Goal: Information Seeking & Learning: Check status

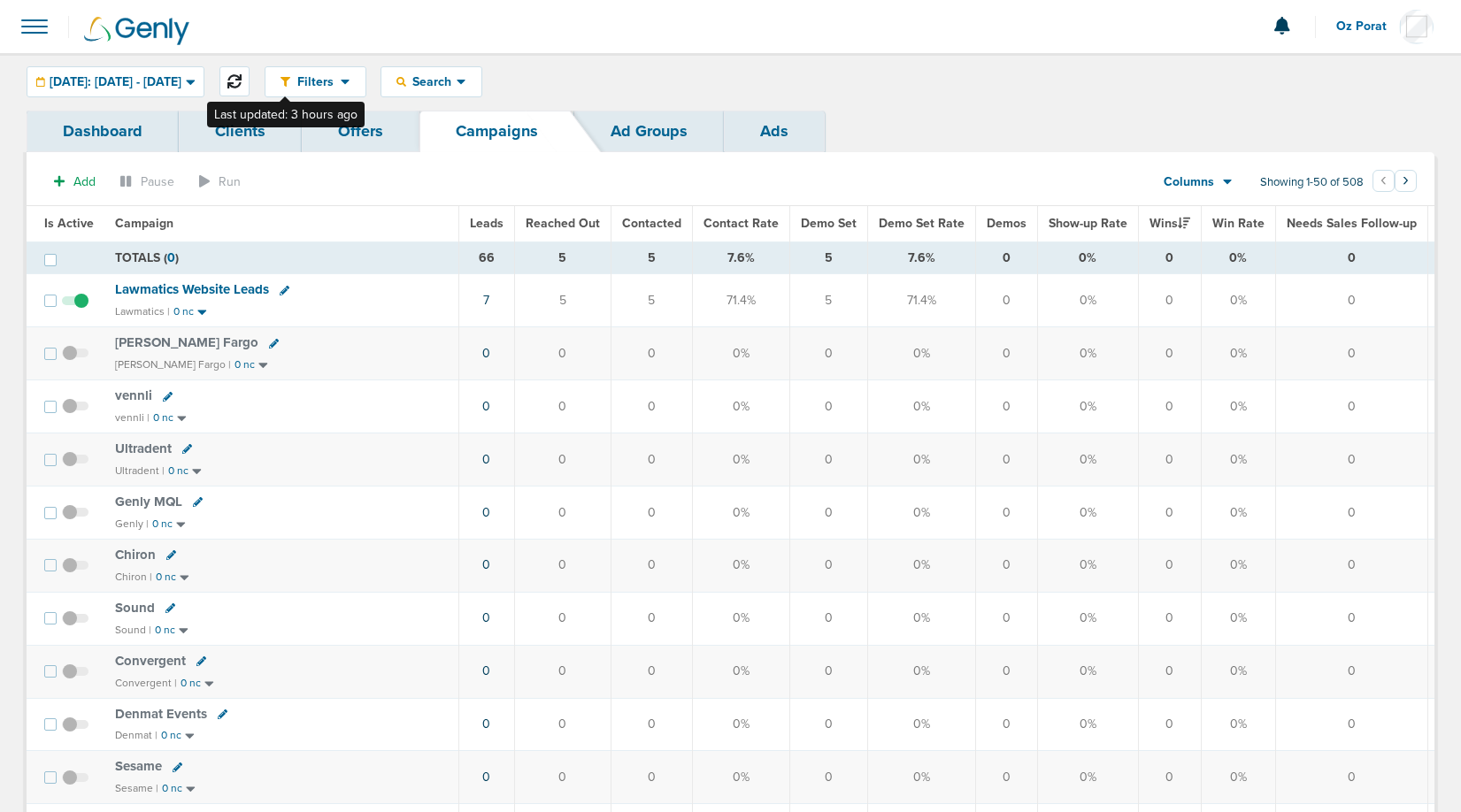
click at [242, 85] on icon at bounding box center [234, 82] width 15 height 15
click at [492, 222] on span "Leads" at bounding box center [487, 222] width 34 height 15
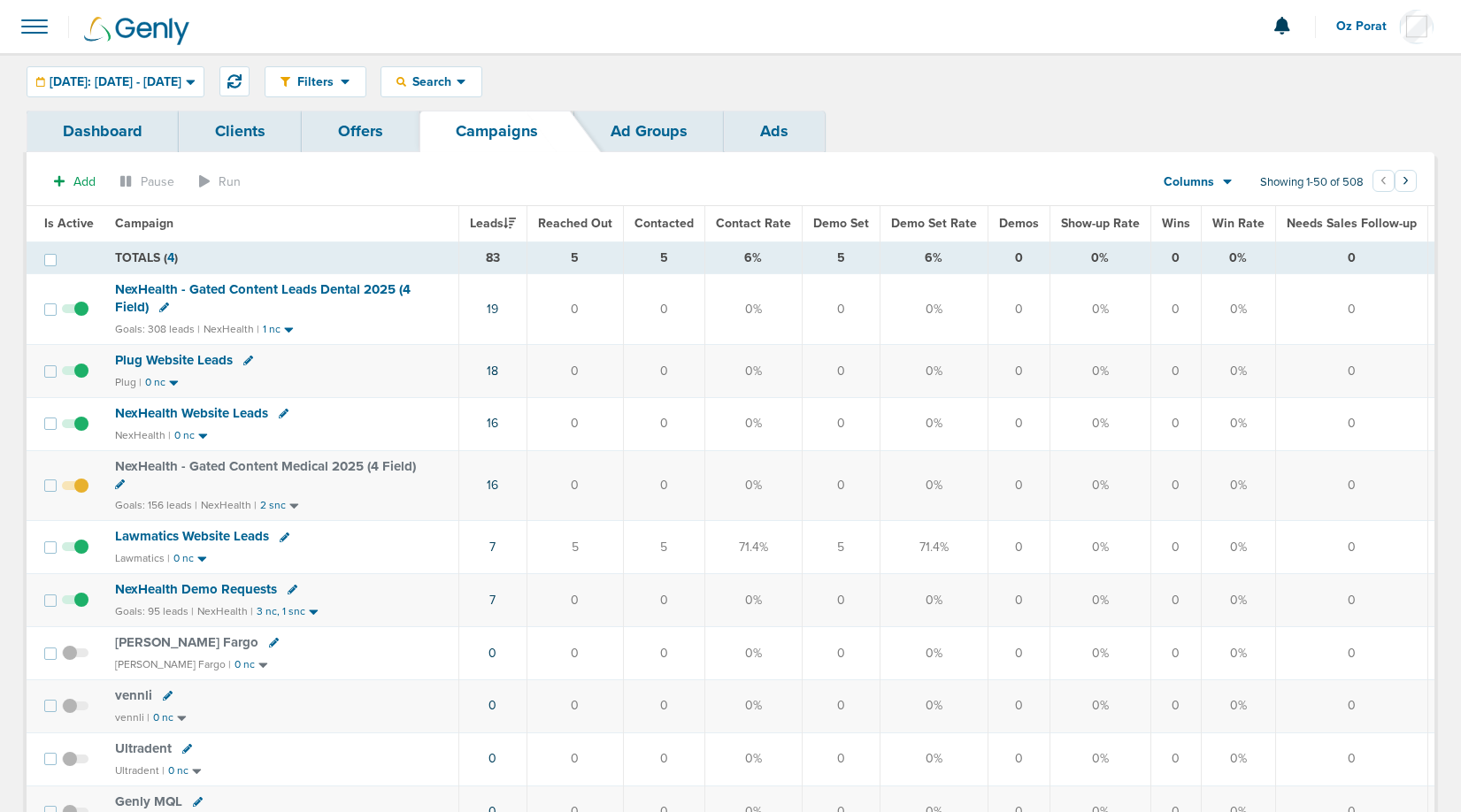
click at [838, 225] on span "Demo Set" at bounding box center [840, 222] width 55 height 15
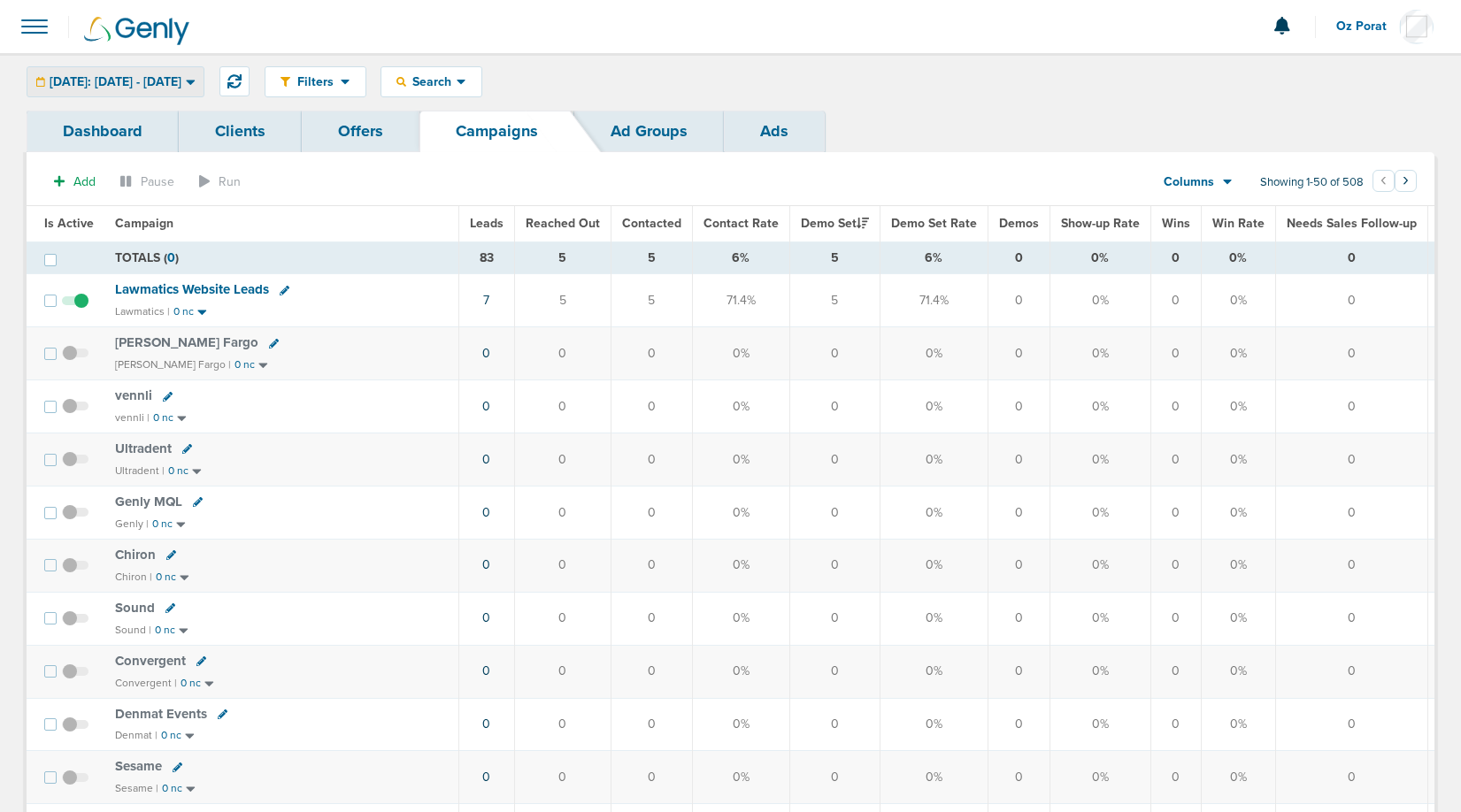
click at [187, 72] on div "[DATE]: [DATE] - [DATE]" at bounding box center [115, 82] width 176 height 29
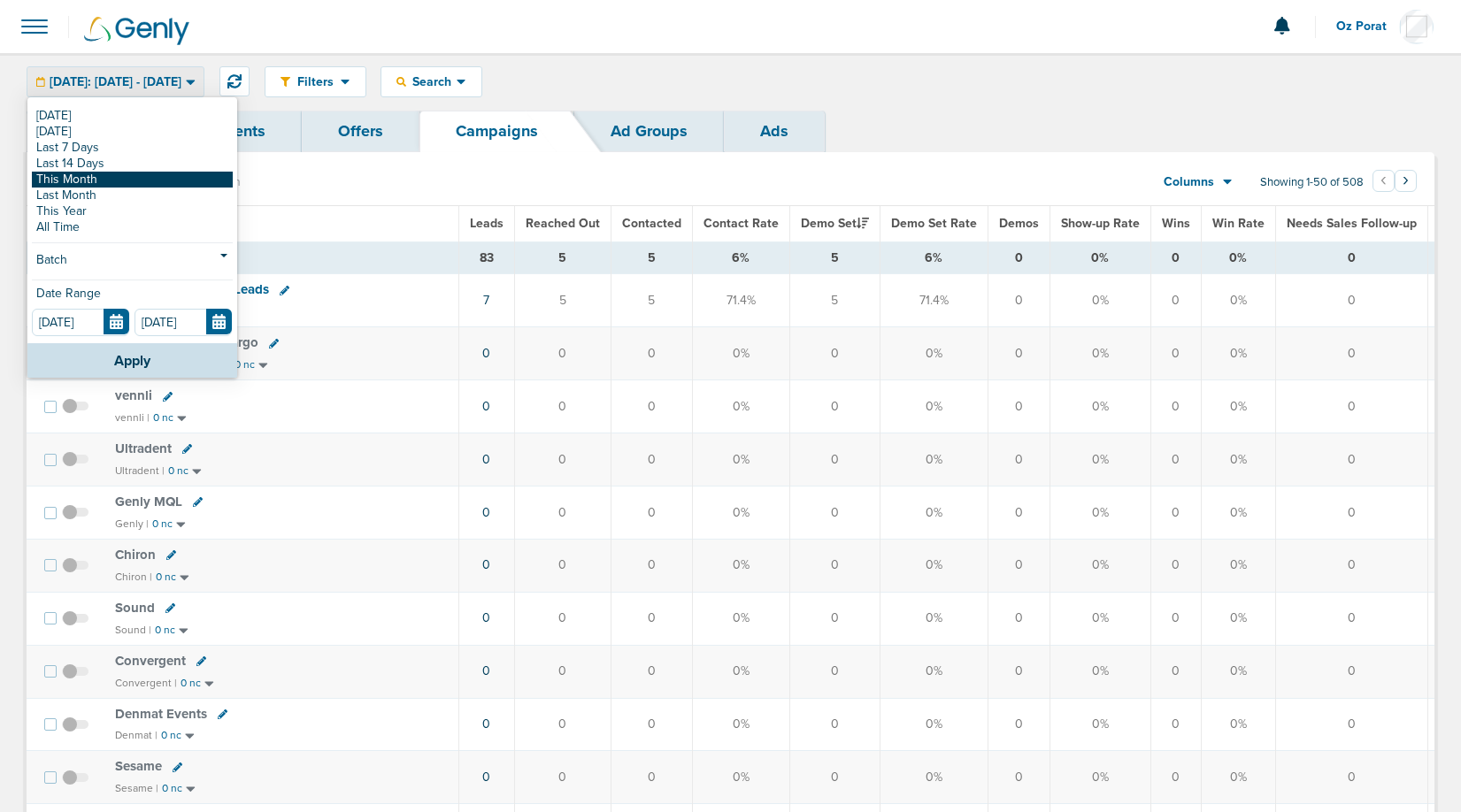
click at [113, 176] on link "This Month" at bounding box center [132, 180] width 201 height 16
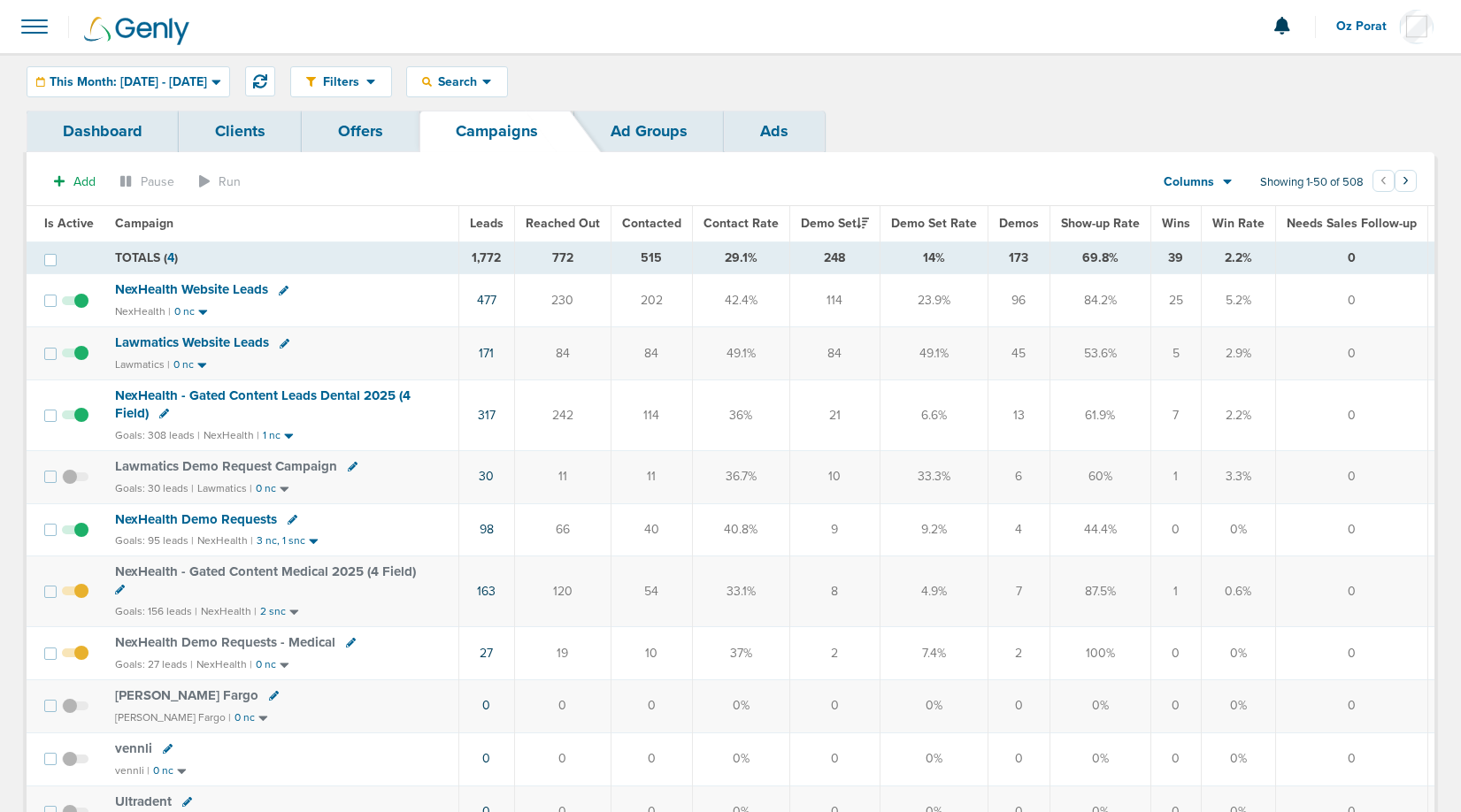
click at [1164, 217] on span "Wins" at bounding box center [1175, 222] width 28 height 15
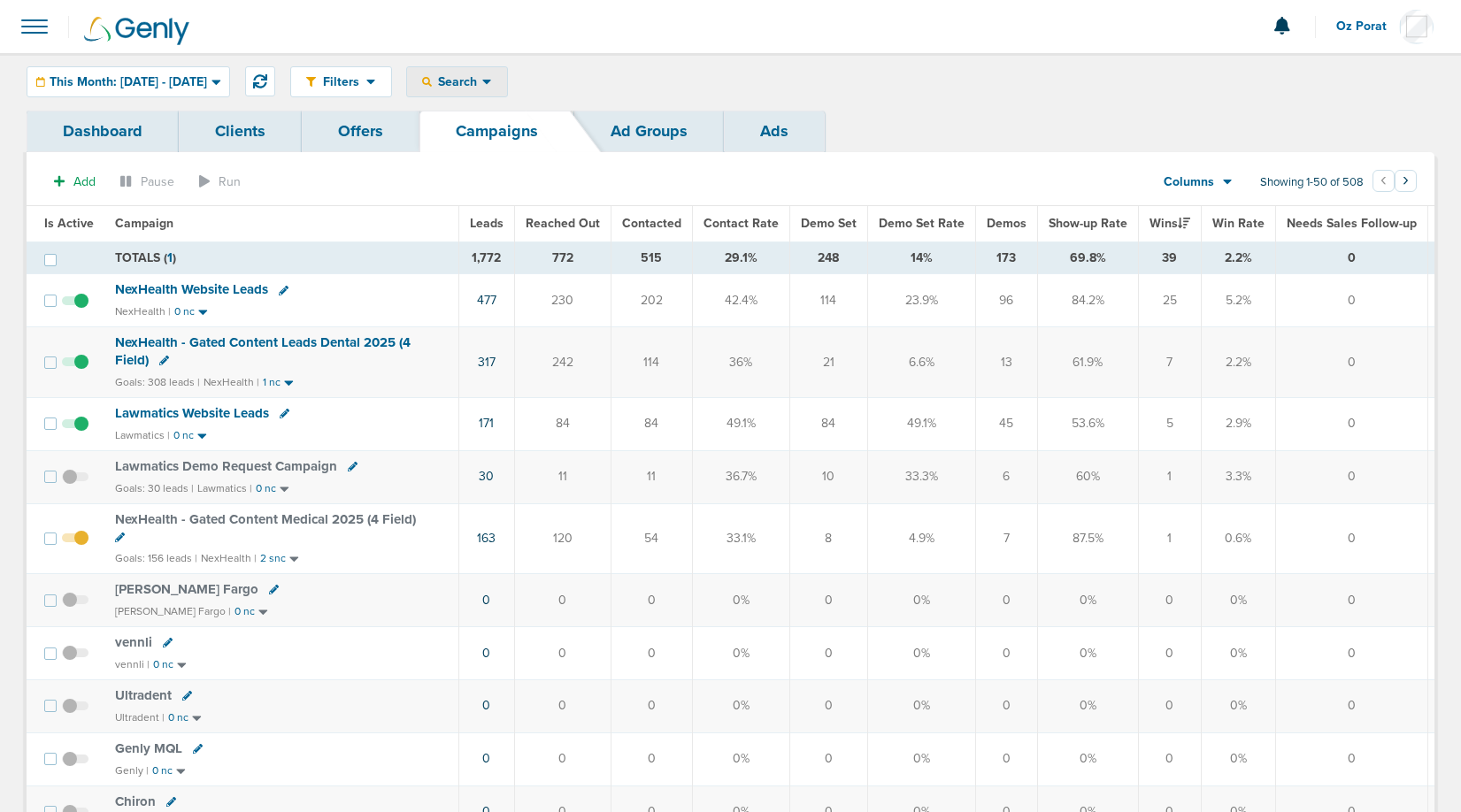
click at [483, 85] on span "Search" at bounding box center [458, 82] width 51 height 15
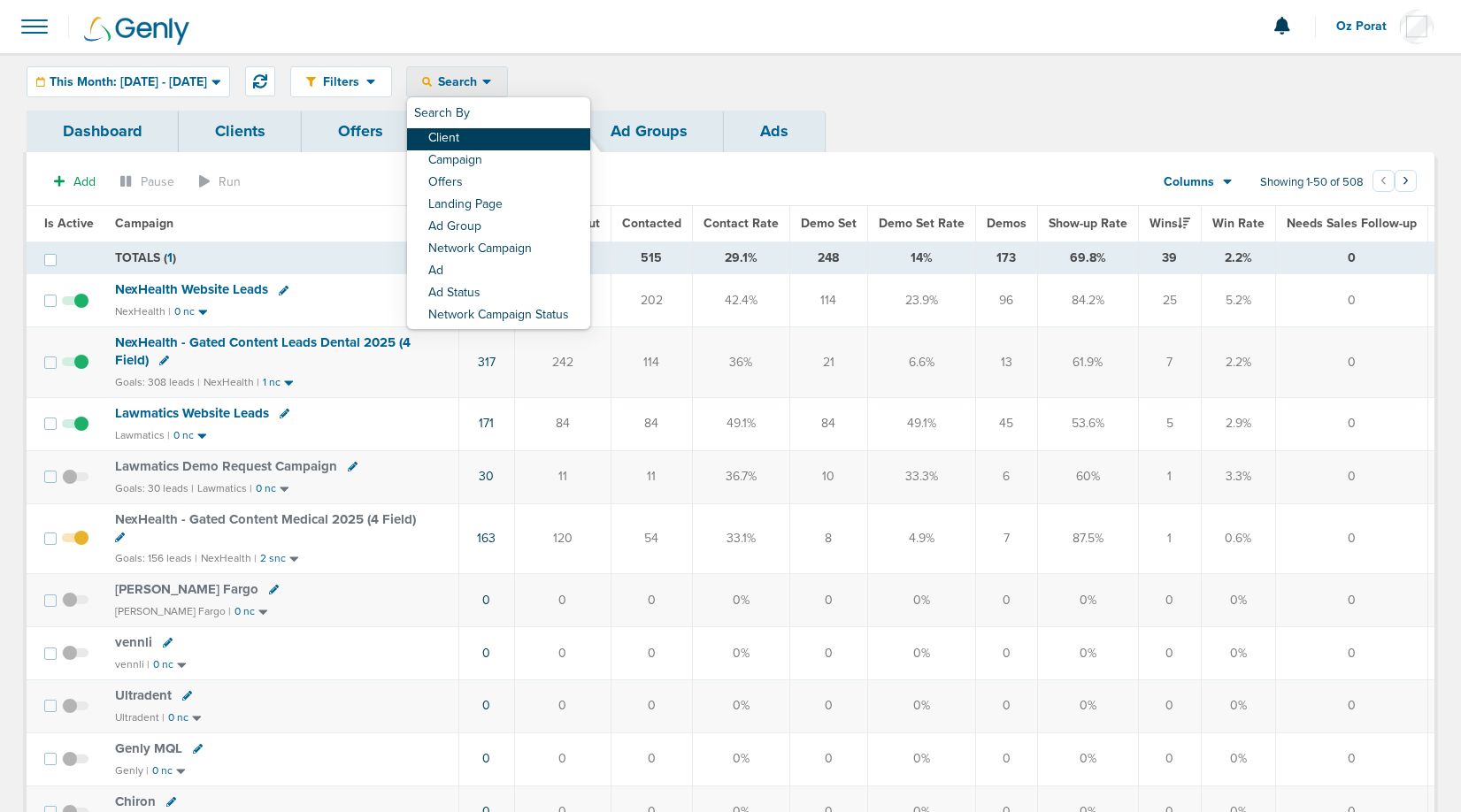
click at [519, 139] on link "Client" at bounding box center [498, 139] width 184 height 22
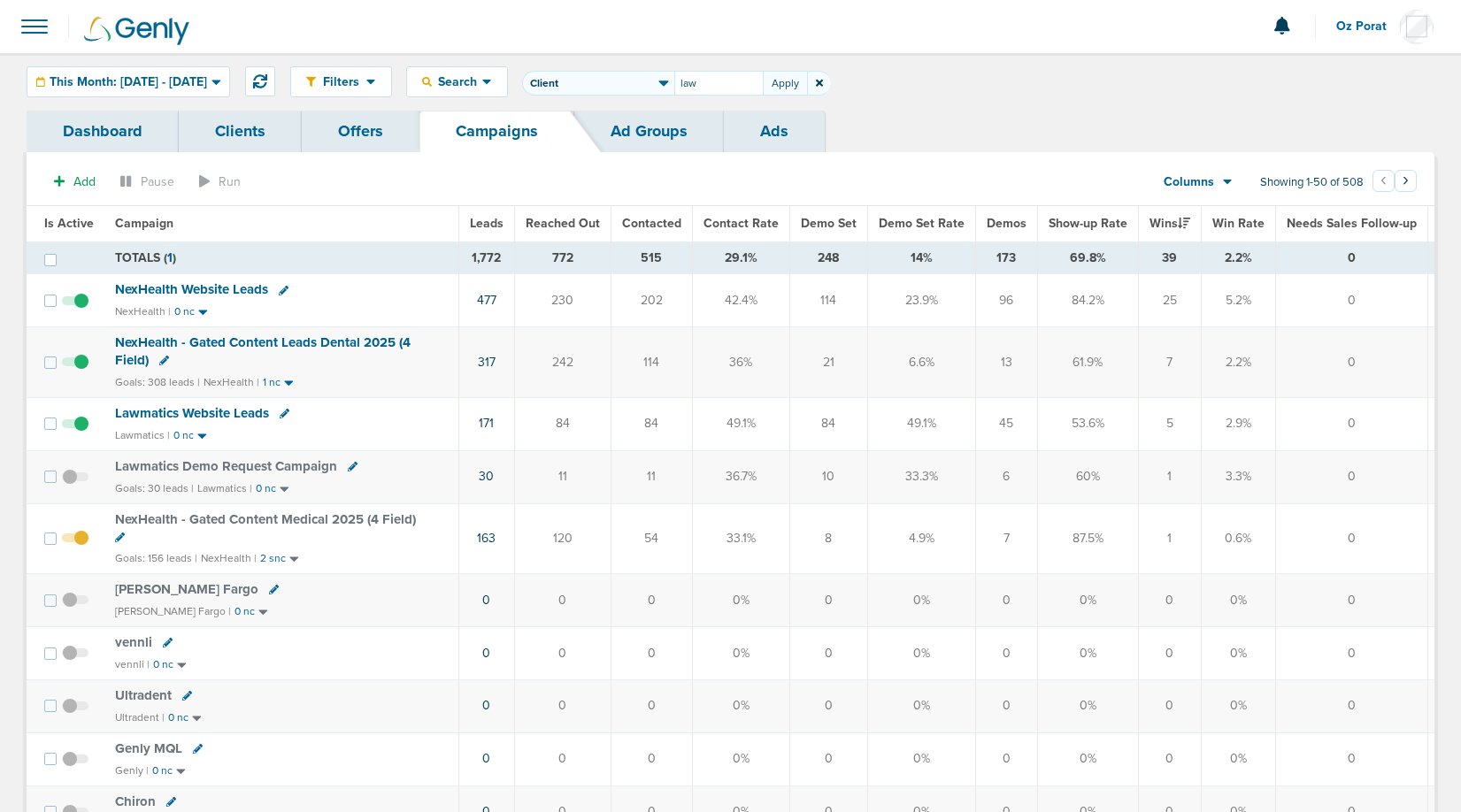
type input "law"
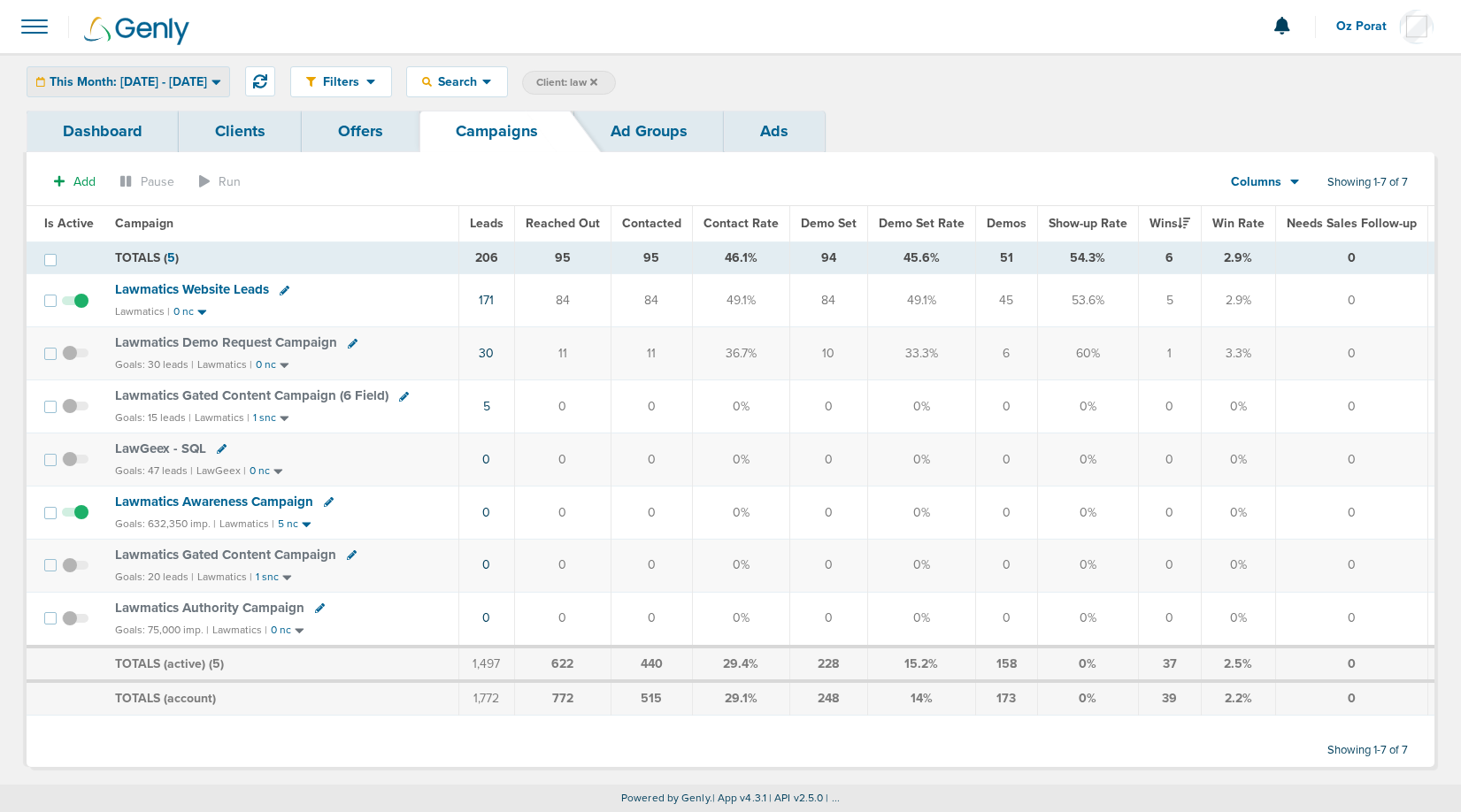
click at [153, 80] on span "This Month: [DATE] - [DATE]" at bounding box center [128, 82] width 157 height 13
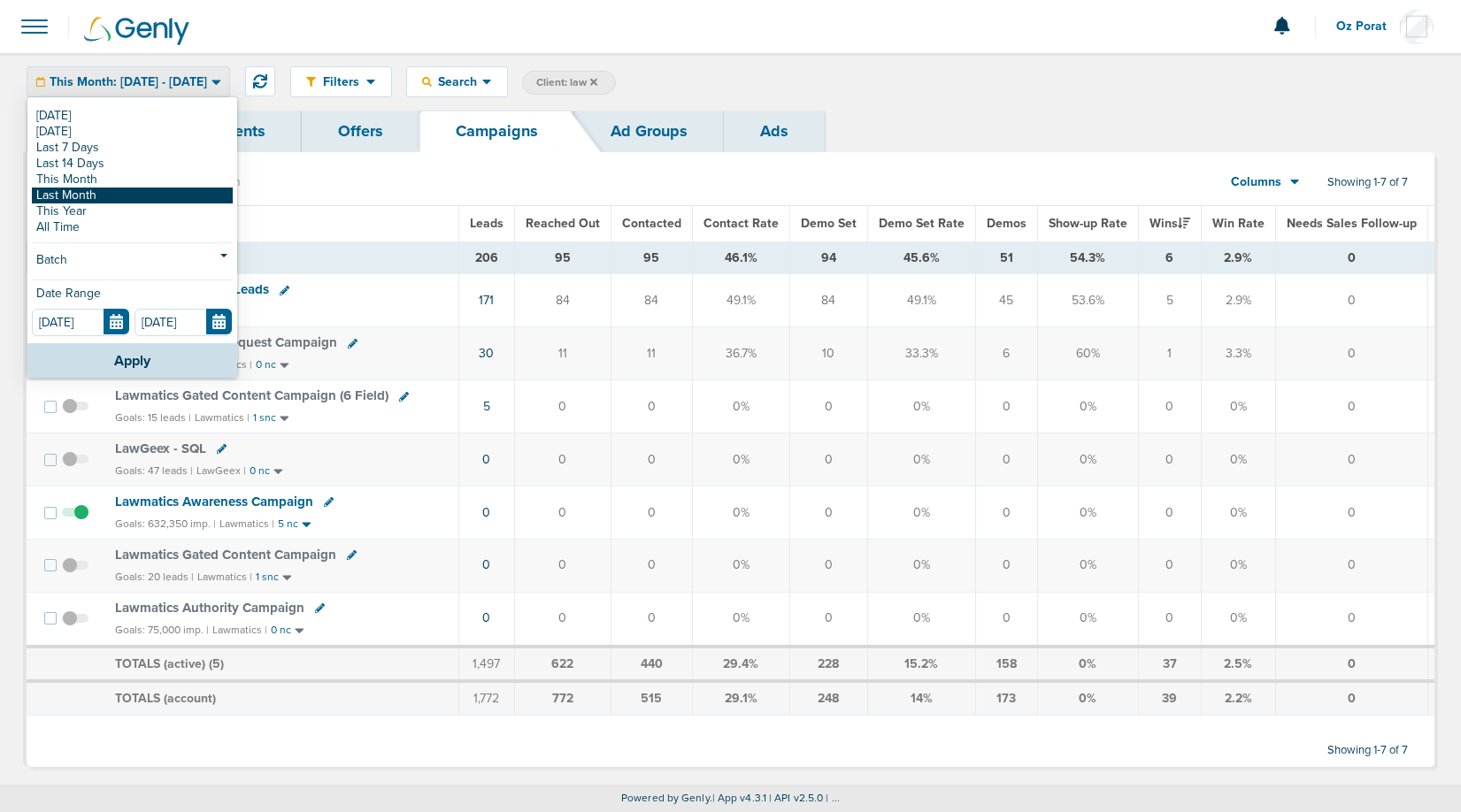
click at [115, 191] on link "Last Month" at bounding box center [132, 195] width 201 height 16
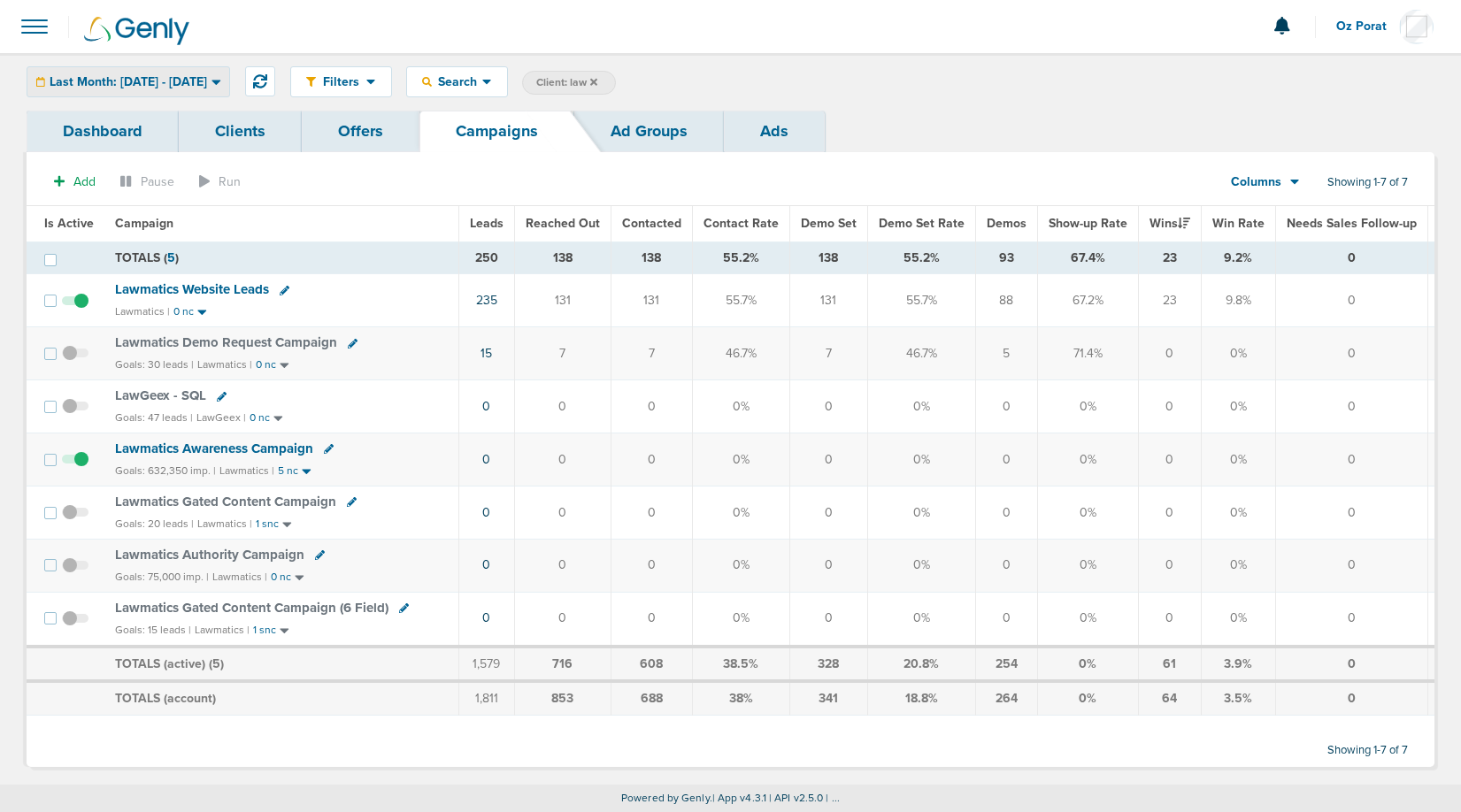
click at [207, 86] on span "Last Month: [DATE] - [DATE]" at bounding box center [128, 82] width 157 height 13
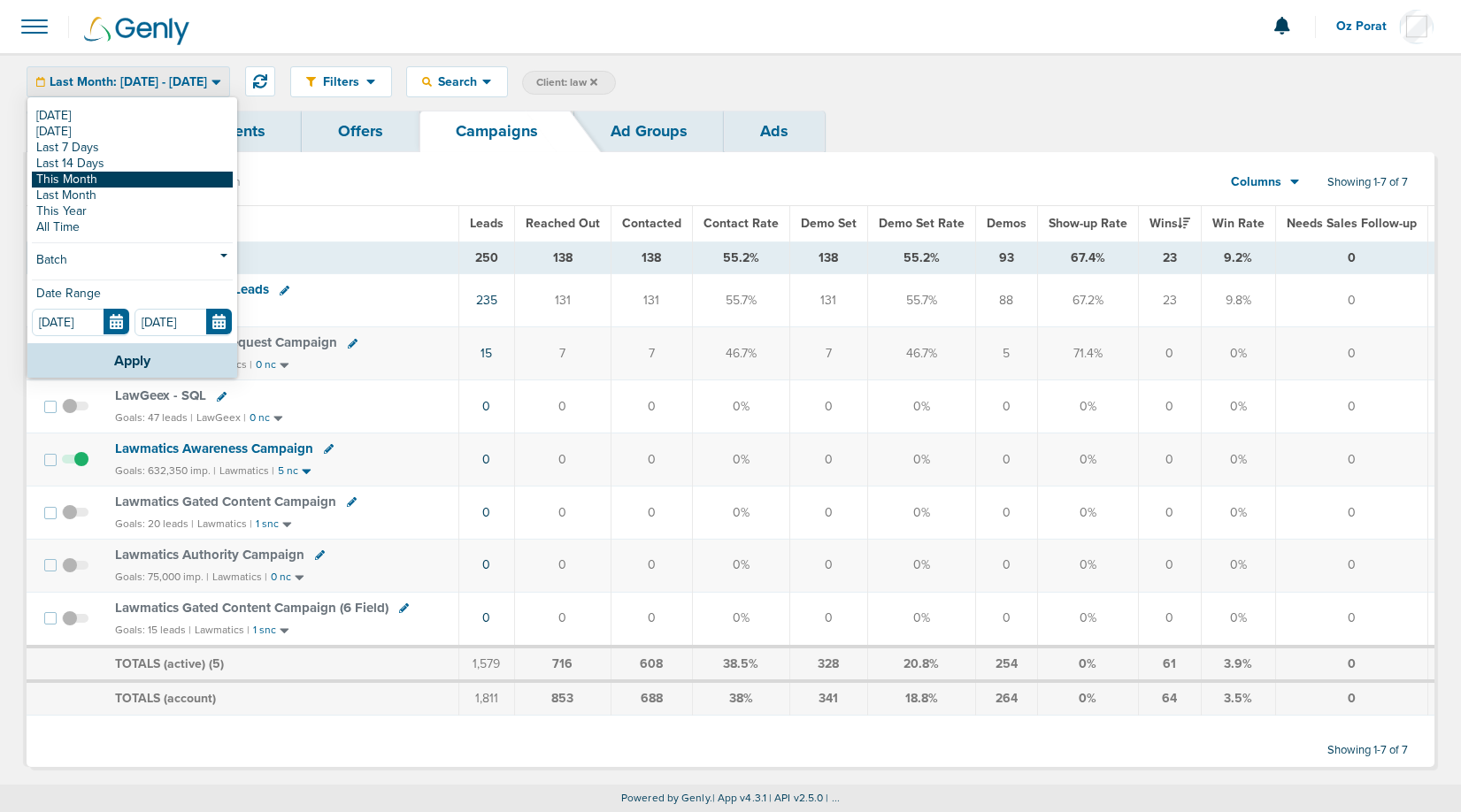
click at [136, 180] on link "This Month" at bounding box center [132, 180] width 201 height 16
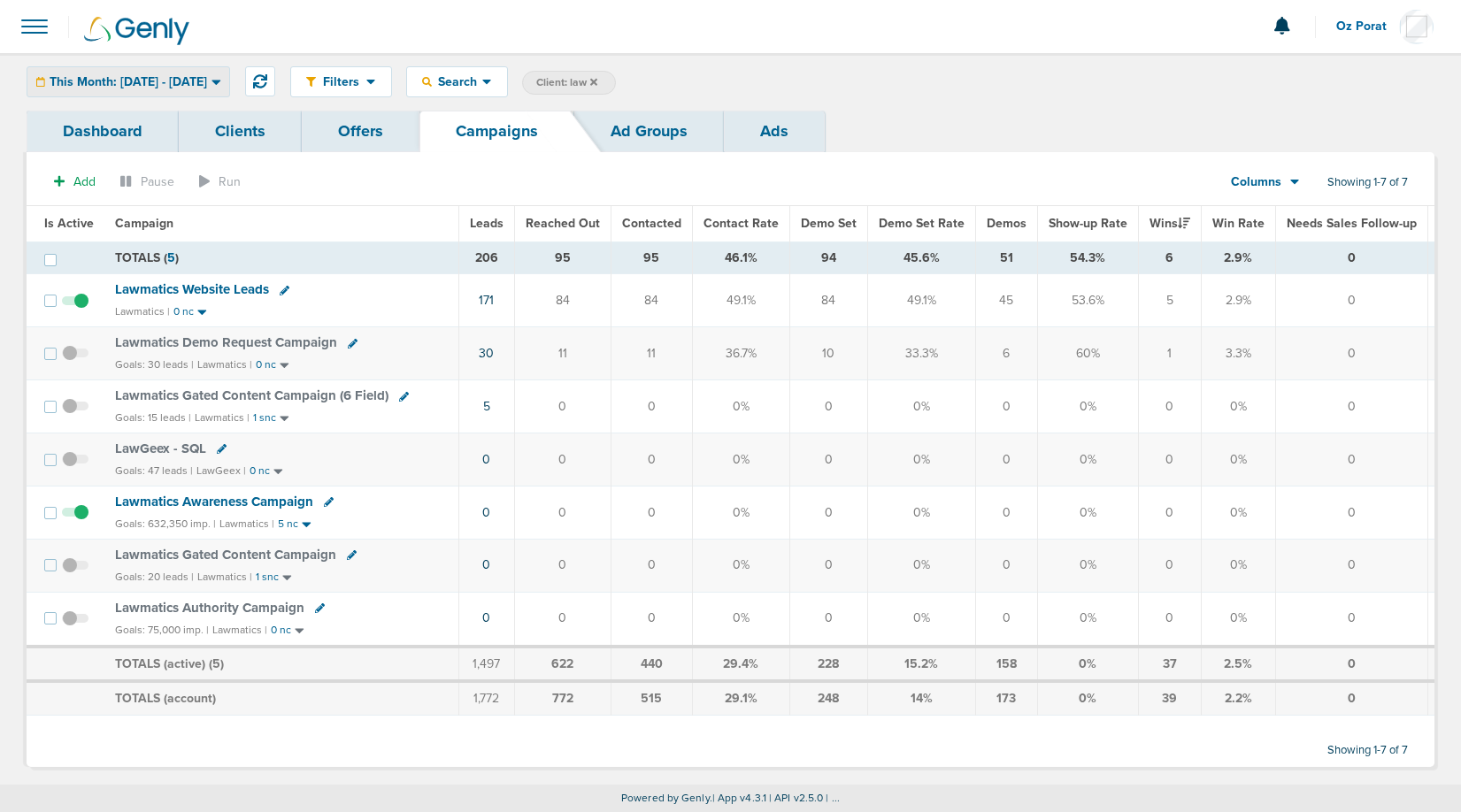
click at [151, 81] on span "This Month: [DATE] - [DATE]" at bounding box center [128, 82] width 157 height 13
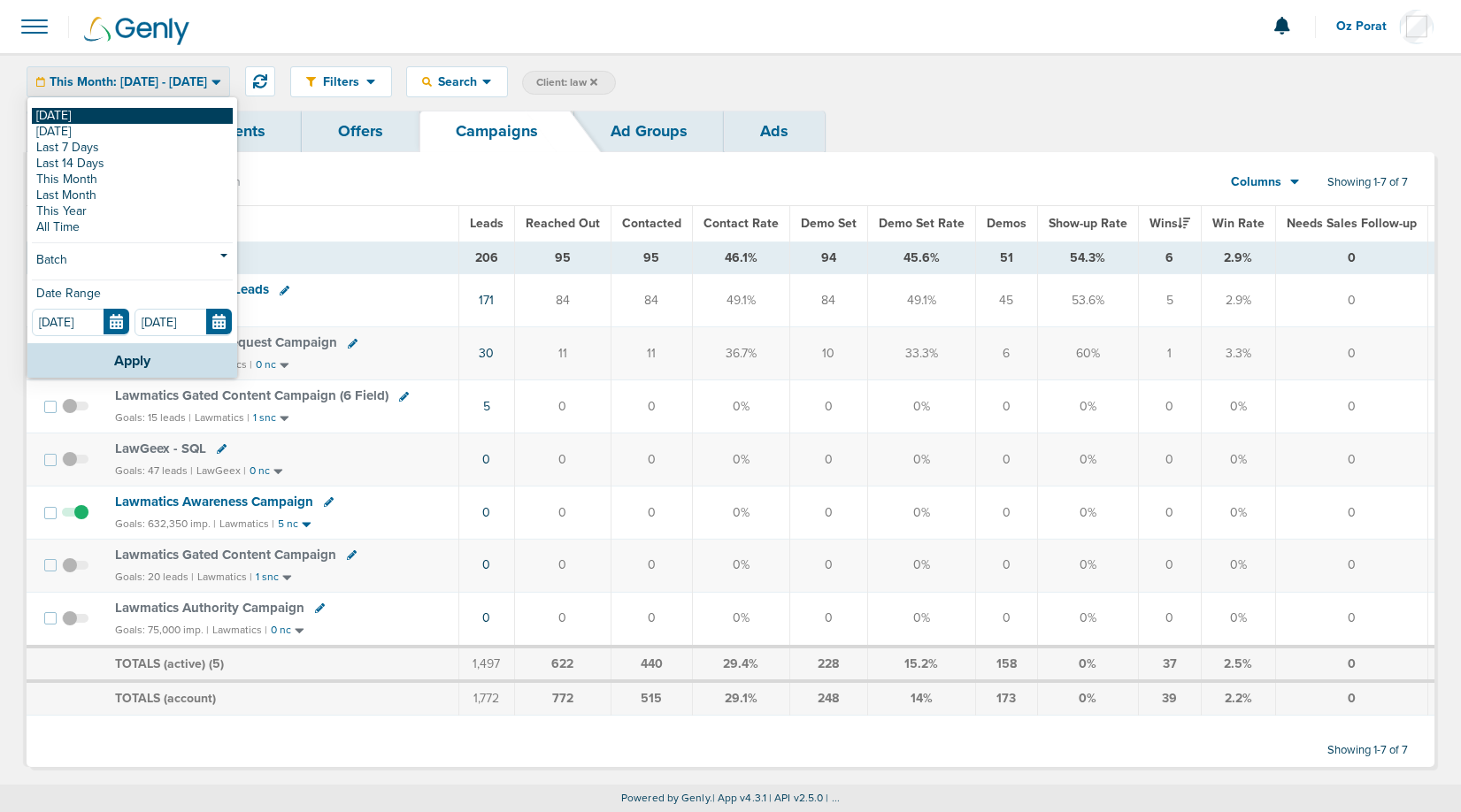
click at [94, 114] on link "[DATE]" at bounding box center [132, 116] width 201 height 16
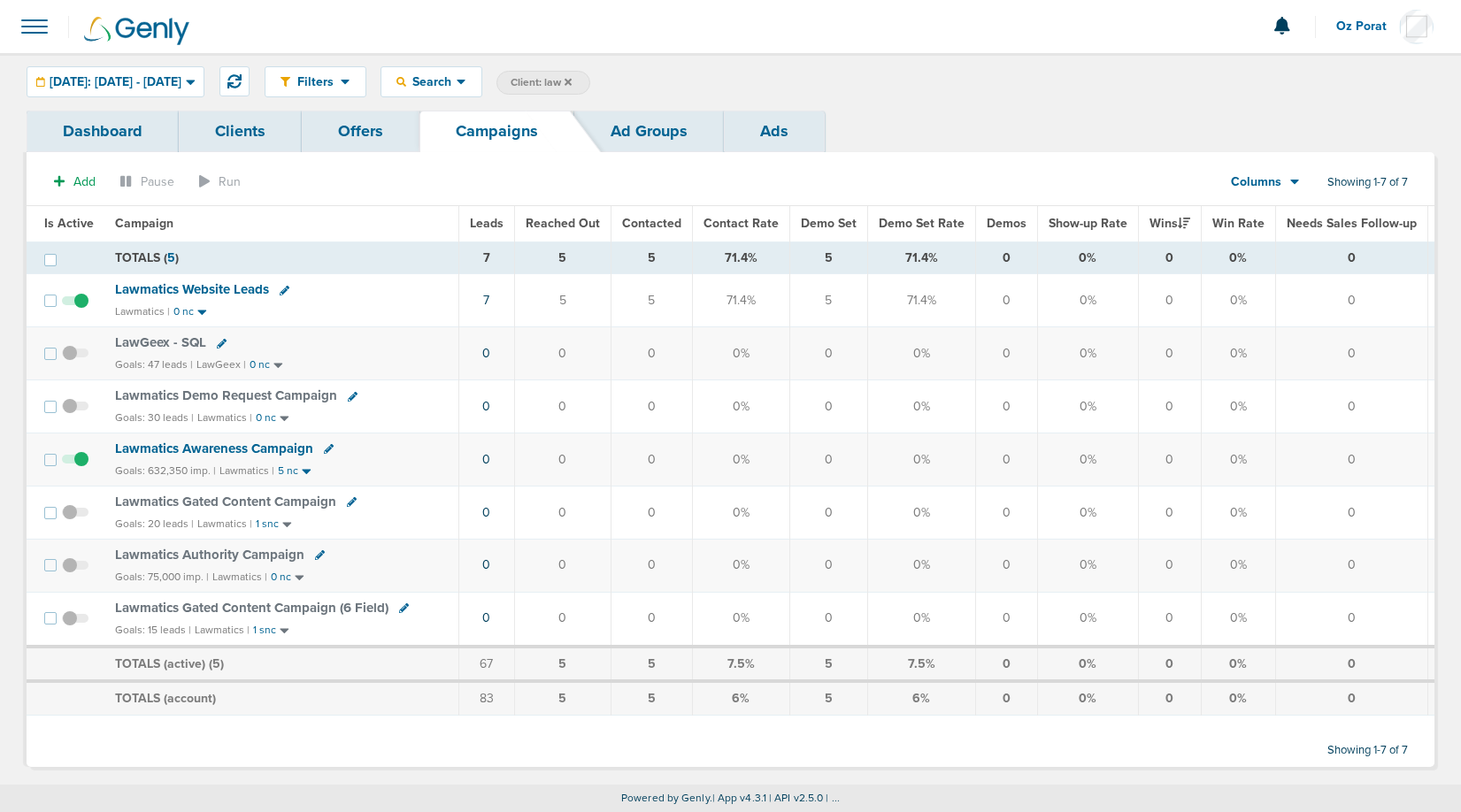
click at [572, 79] on icon at bounding box center [567, 82] width 7 height 11
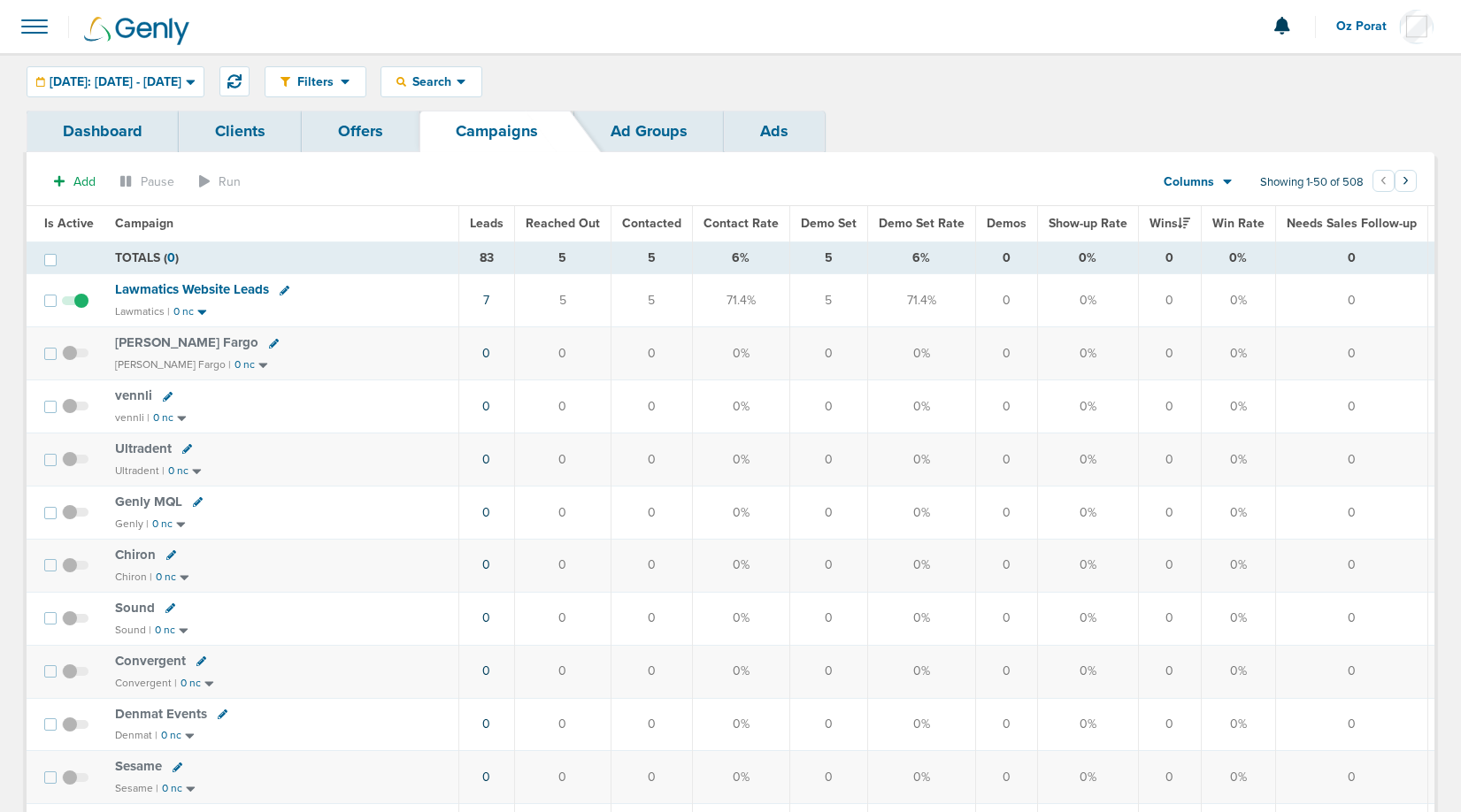
click at [484, 216] on span "Leads" at bounding box center [487, 222] width 34 height 15
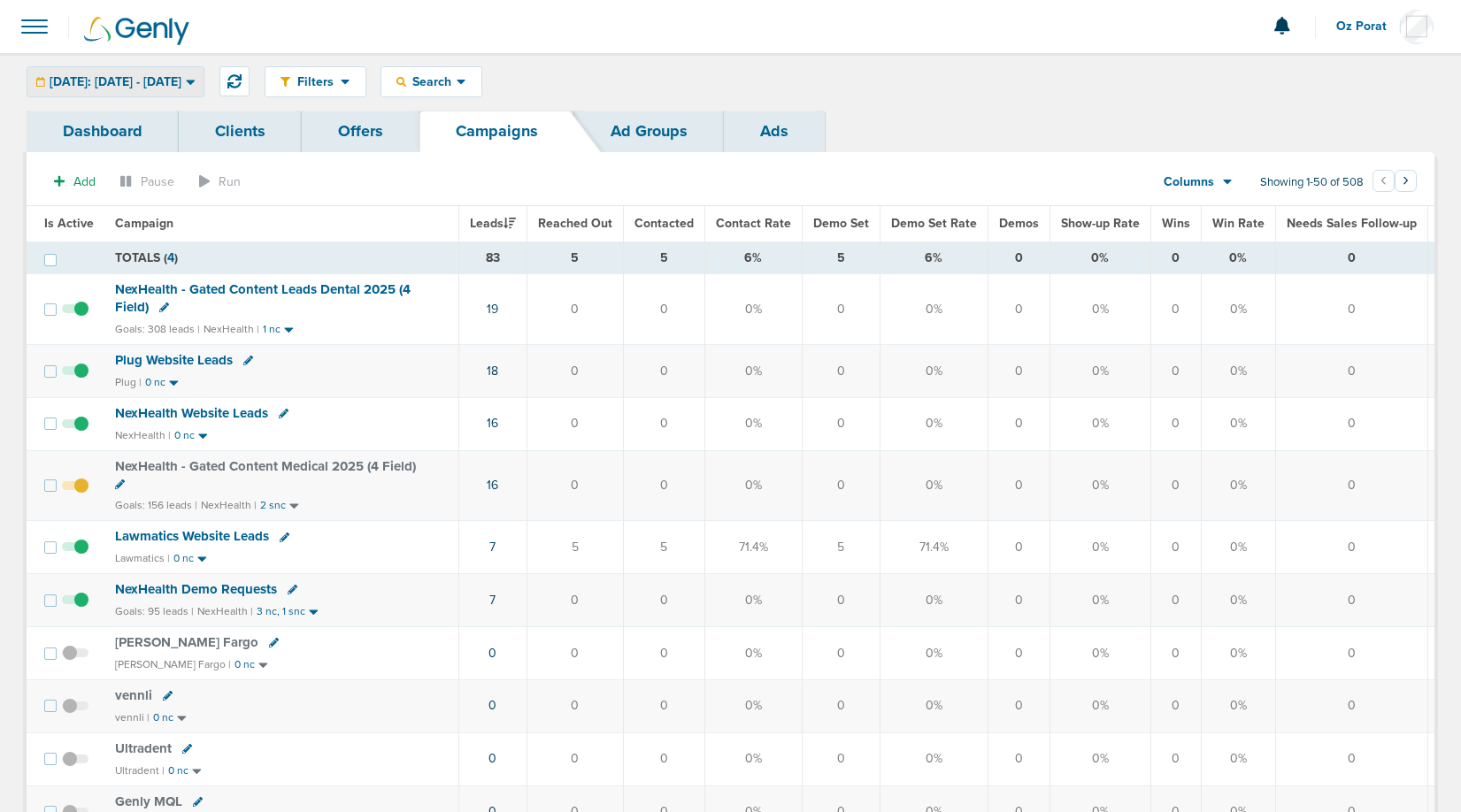
click at [174, 76] on span "[DATE]: [DATE] - [DATE]" at bounding box center [116, 82] width 132 height 13
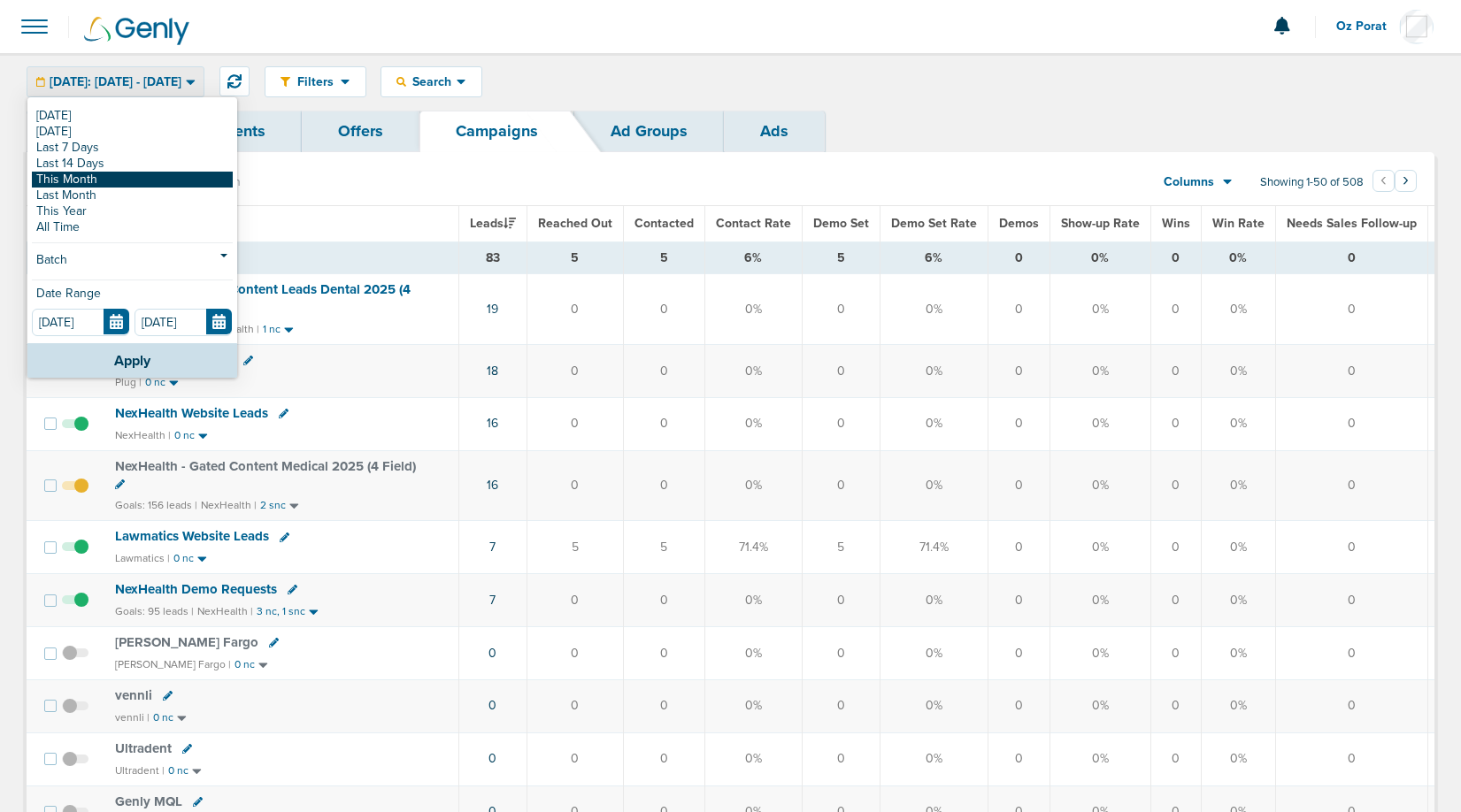
click at [94, 175] on link "This Month" at bounding box center [132, 180] width 201 height 16
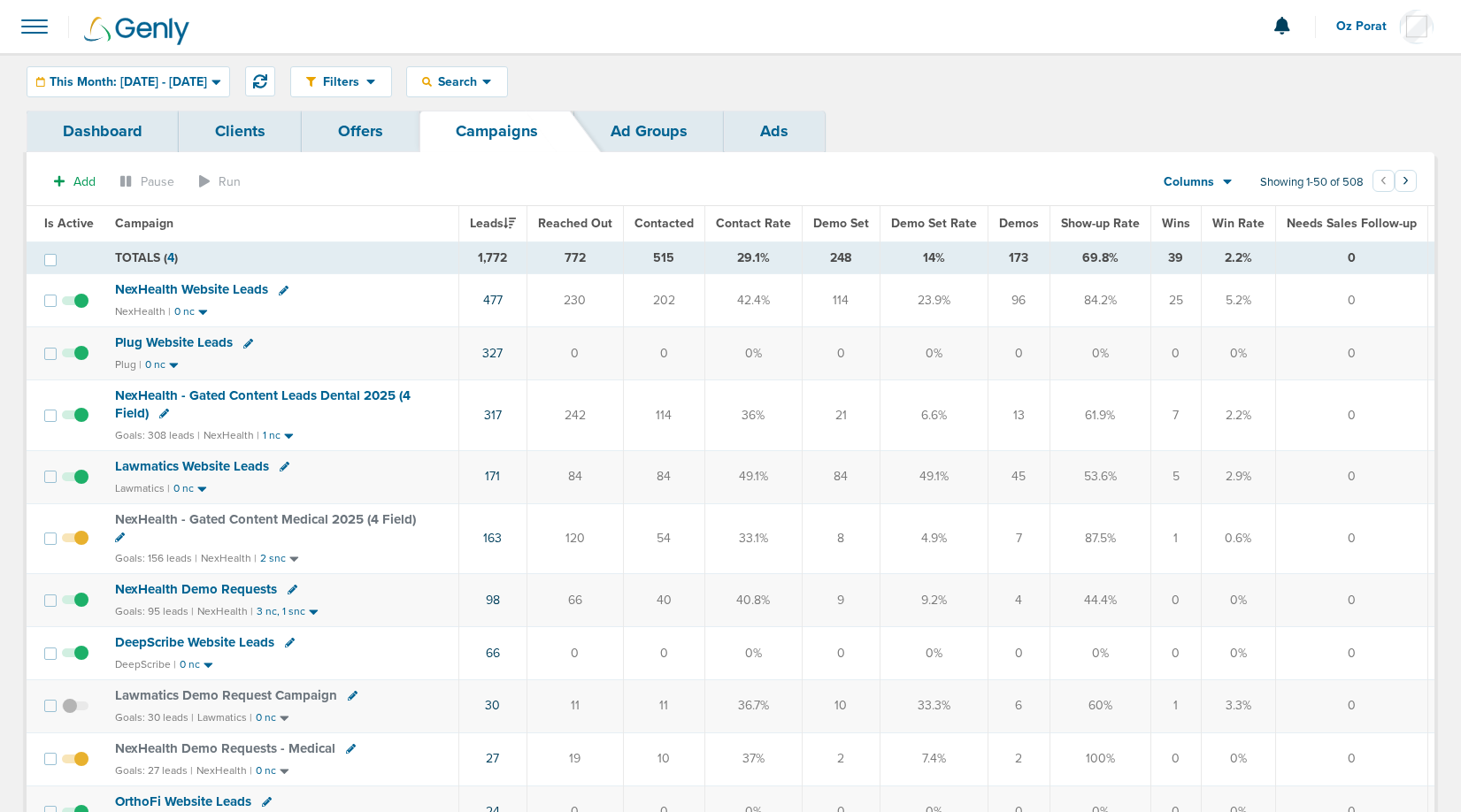
click at [1210, 171] on div "Columns Media Stats Sales Performance Custom" at bounding box center [1189, 182] width 78 height 34
click at [1206, 186] on span "Columns" at bounding box center [1189, 183] width 51 height 17
click at [1198, 207] on link "Media Stats" at bounding box center [1239, 213] width 177 height 22
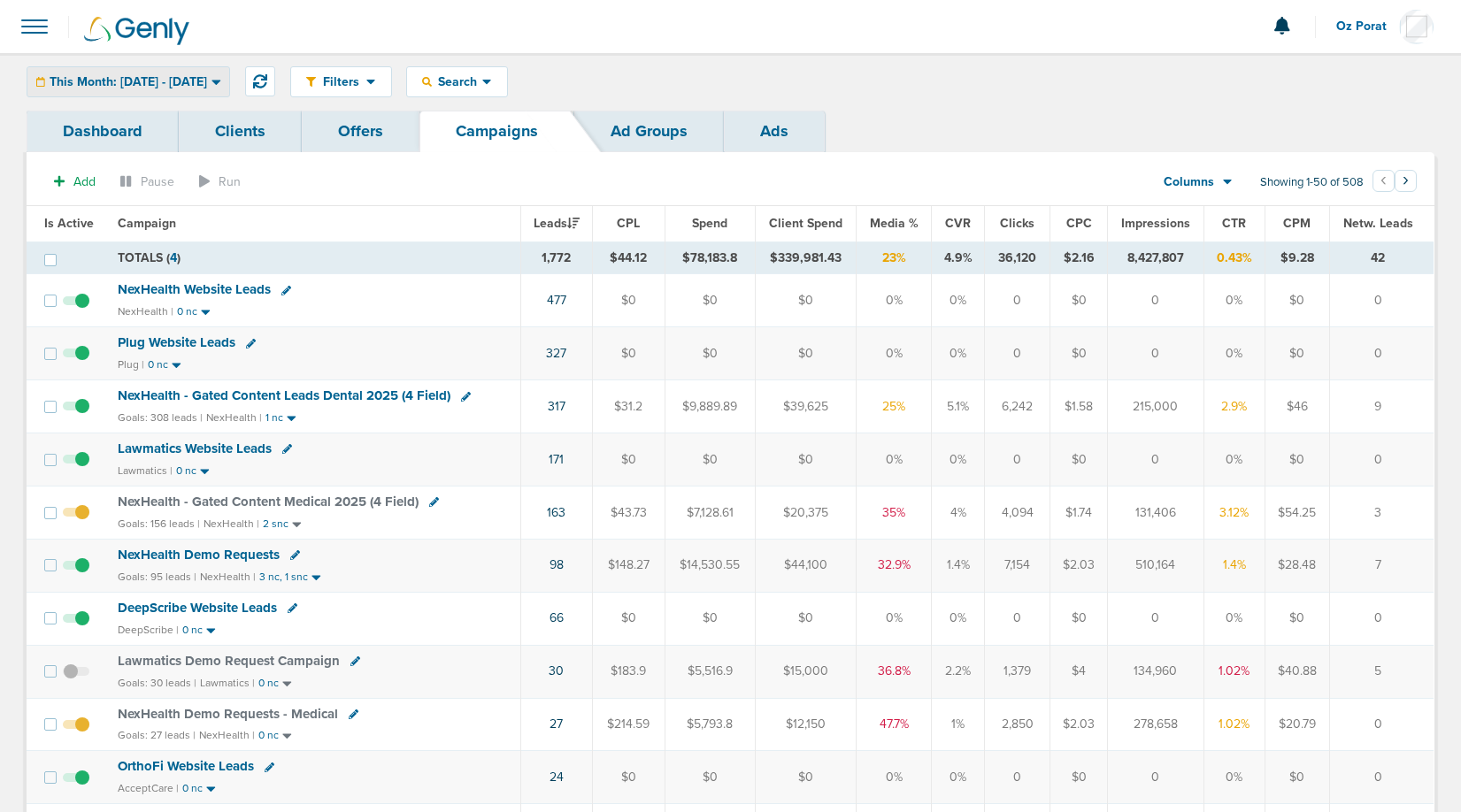
click at [167, 85] on span "This Month: [DATE] - [DATE]" at bounding box center [128, 82] width 157 height 13
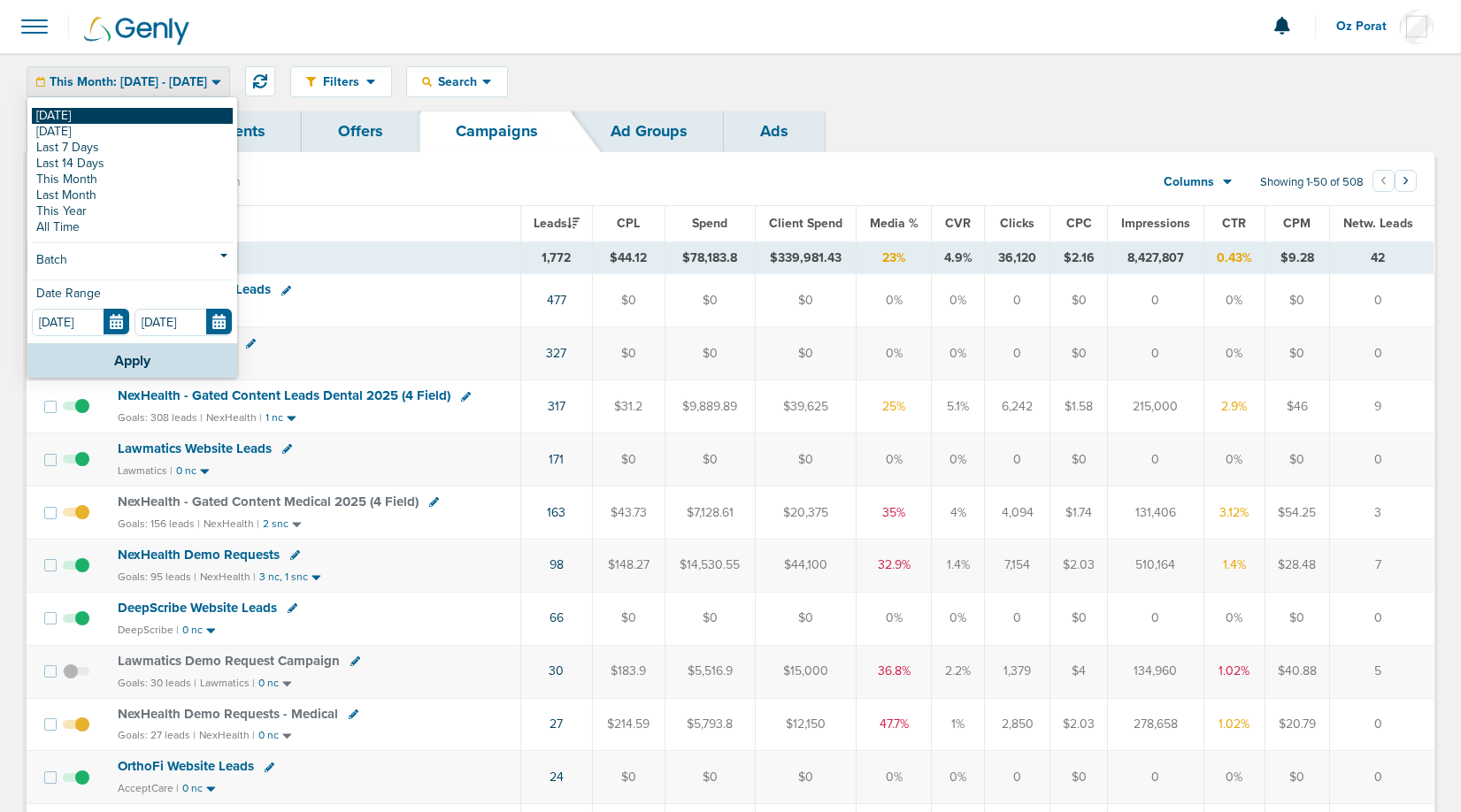
click at [95, 109] on link "[DATE]" at bounding box center [132, 116] width 201 height 16
type input "[DATE]"
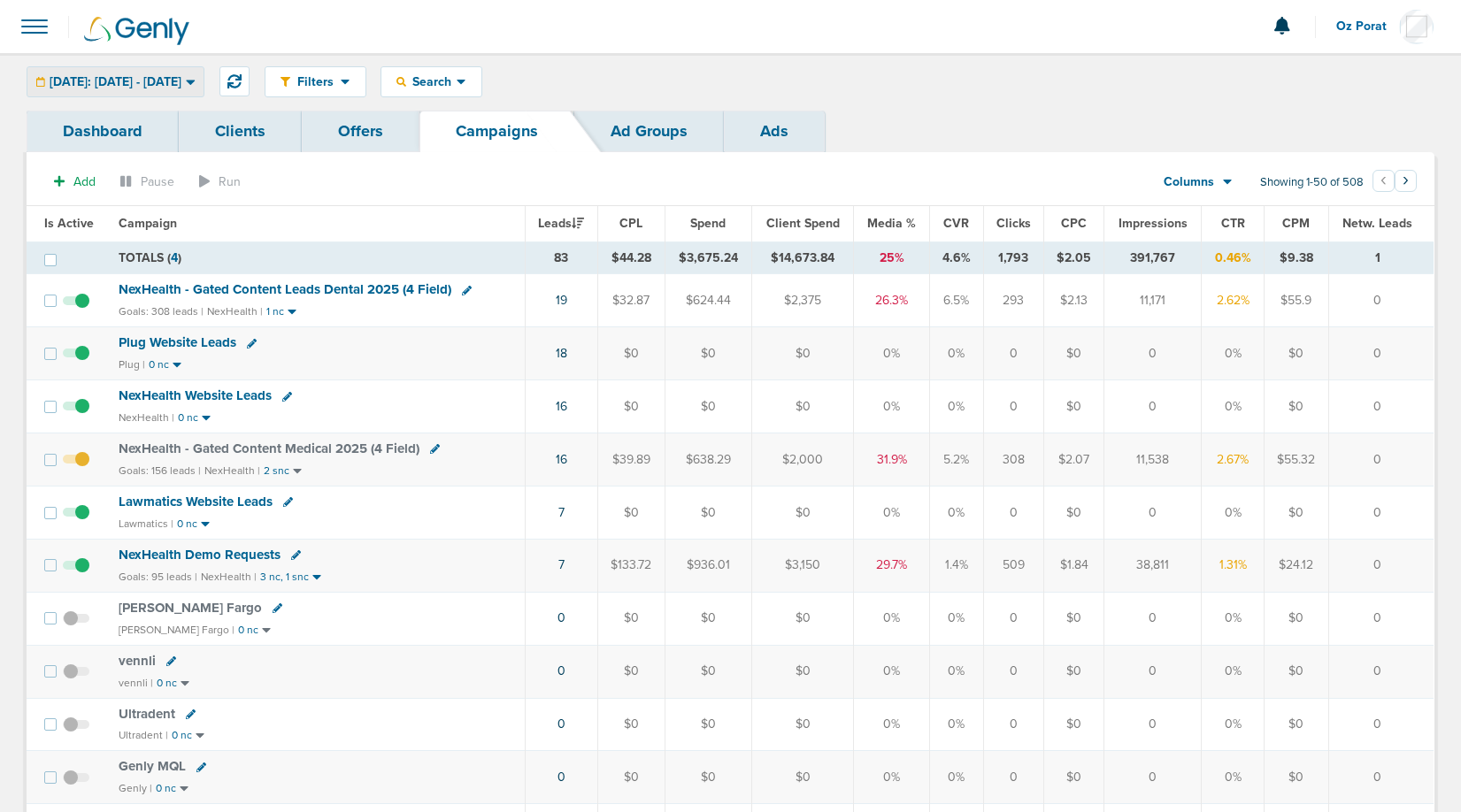
click at [182, 86] on span "[DATE]: [DATE] - [DATE]" at bounding box center [116, 82] width 132 height 13
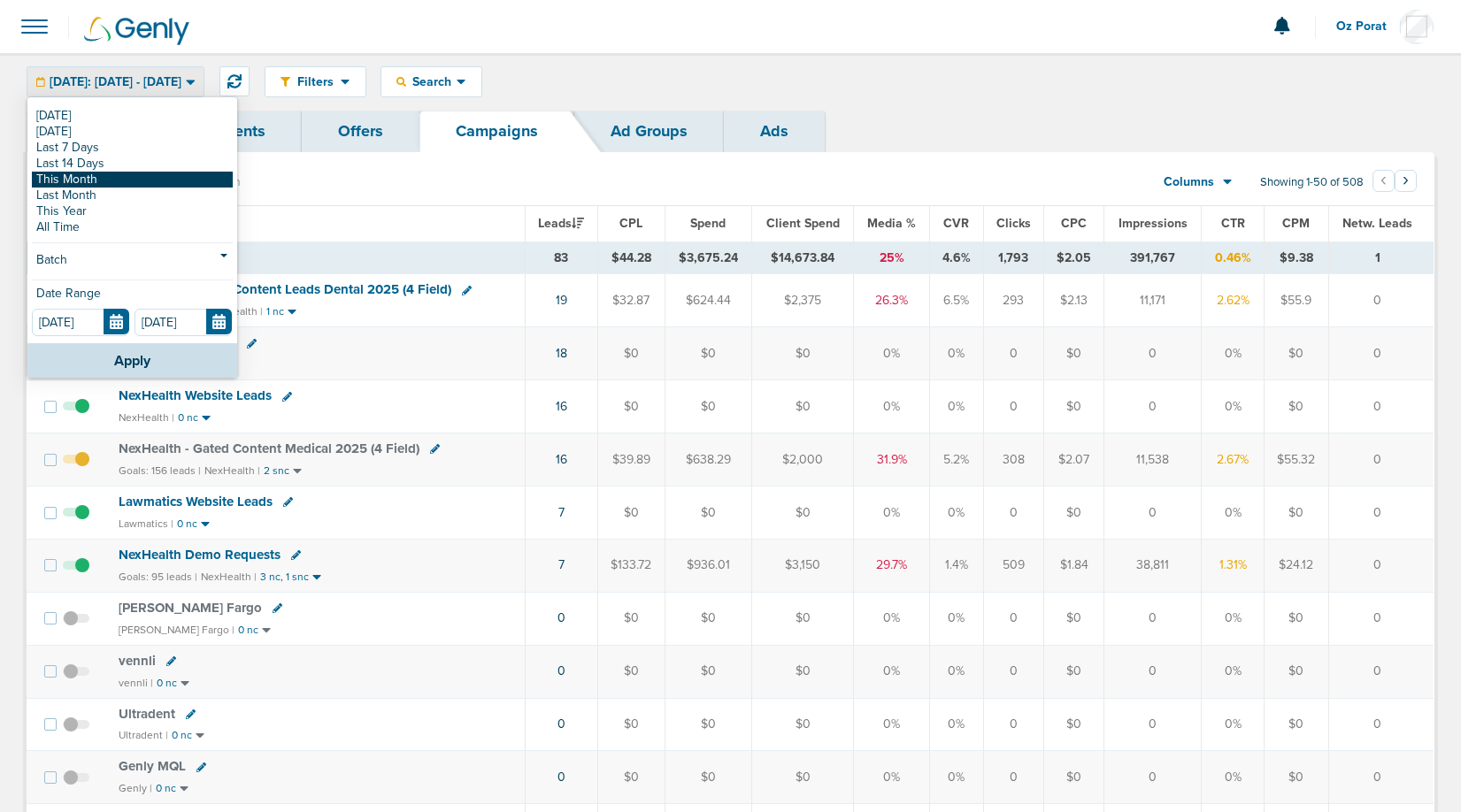
click at [101, 176] on link "This Month" at bounding box center [132, 180] width 201 height 16
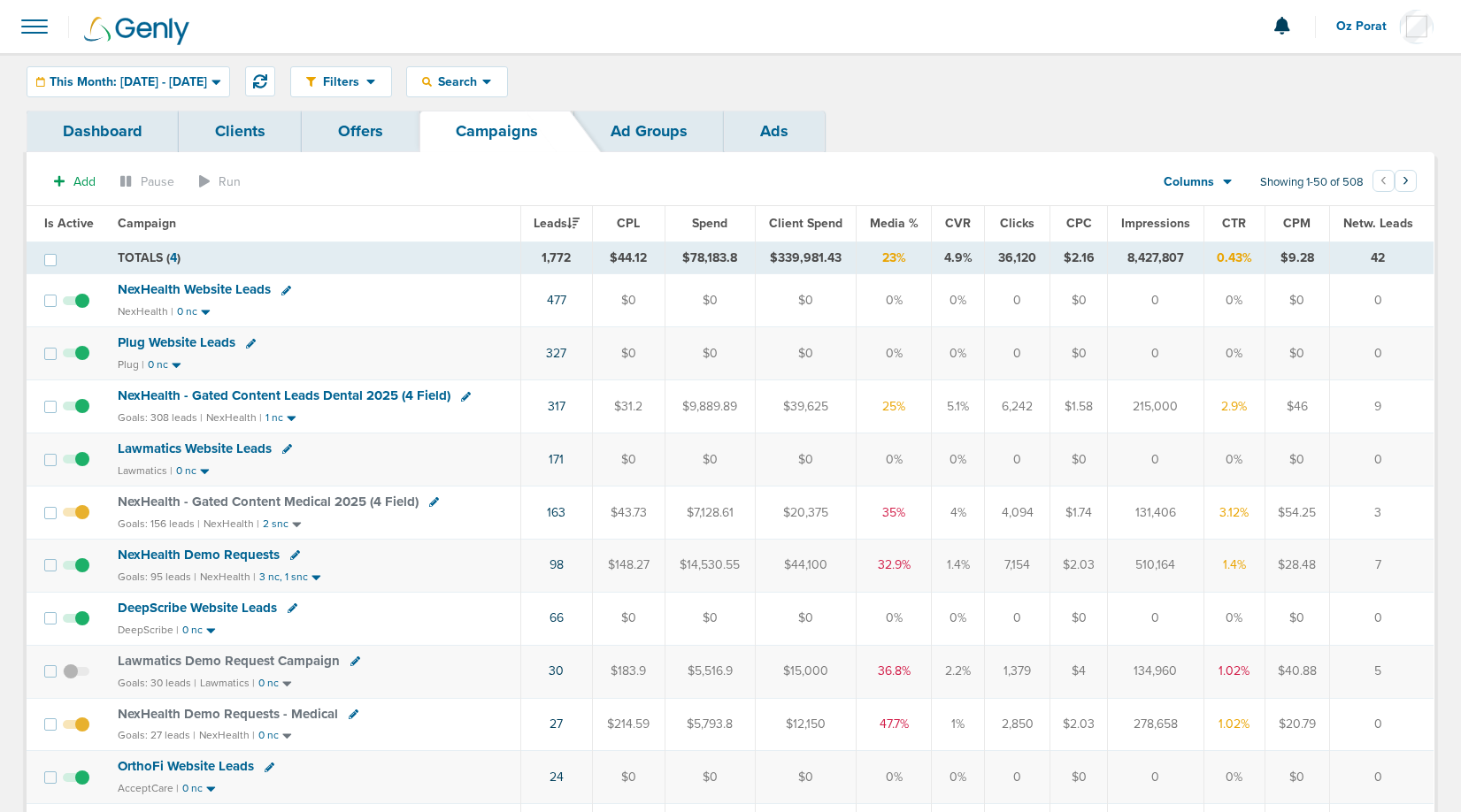
drag, startPoint x: 766, startPoint y: 261, endPoint x: 836, endPoint y: 269, distance: 70.5
click at [836, 269] on td "$339,981.43" at bounding box center [806, 258] width 101 height 33
